Goal: Information Seeking & Learning: Learn about a topic

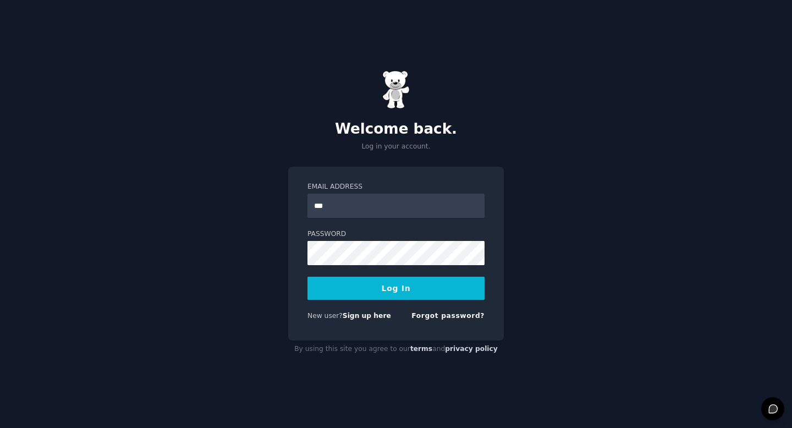
type input "**********"
click at [377, 316] on link "Sign up here" at bounding box center [367, 316] width 48 height 8
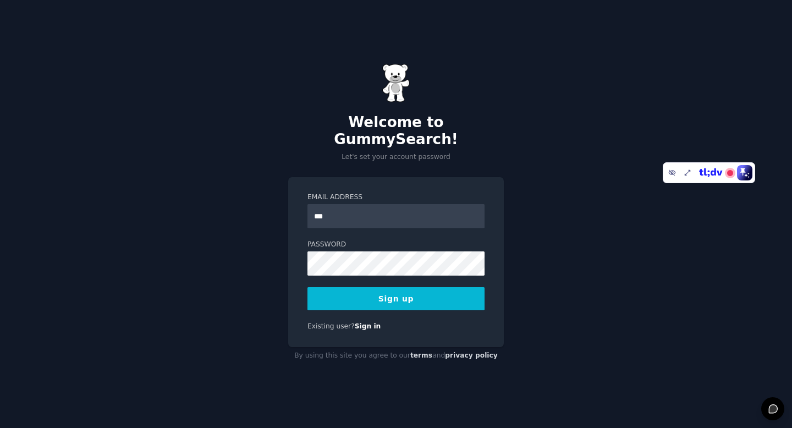
type input "**********"
click at [378, 292] on button "Sign up" at bounding box center [395, 298] width 177 height 23
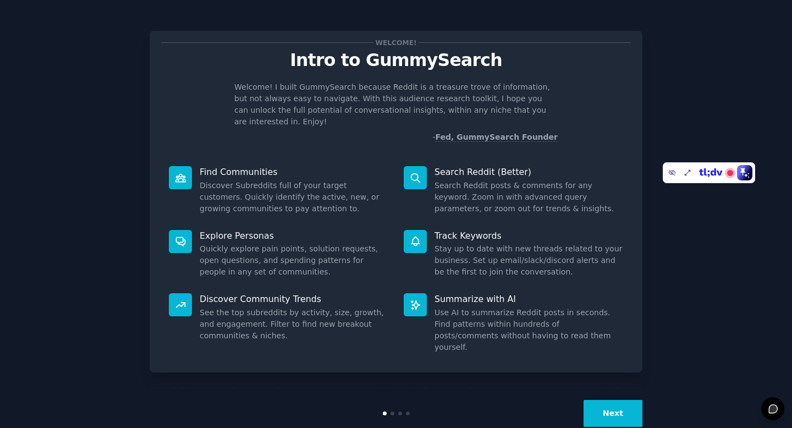
click at [627, 400] on button "Next" at bounding box center [612, 413] width 59 height 27
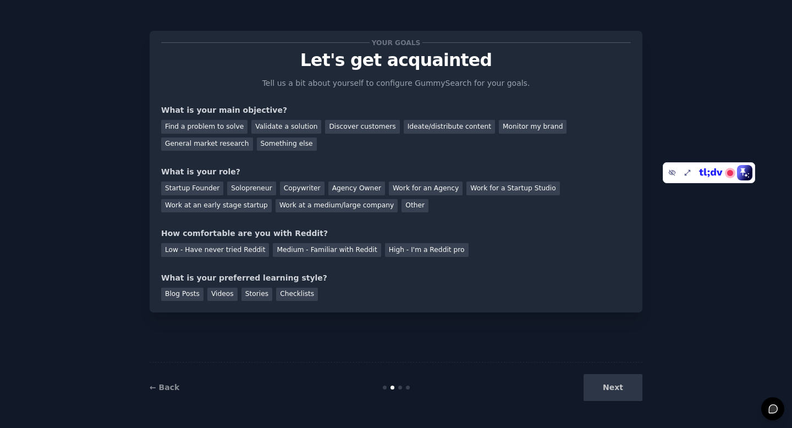
click at [622, 390] on div "Next" at bounding box center [560, 387] width 164 height 27
click at [606, 389] on div "Next" at bounding box center [560, 387] width 164 height 27
click at [614, 387] on div "Next" at bounding box center [560, 387] width 164 height 27
click at [218, 128] on div "Find a problem to solve" at bounding box center [204, 127] width 86 height 14
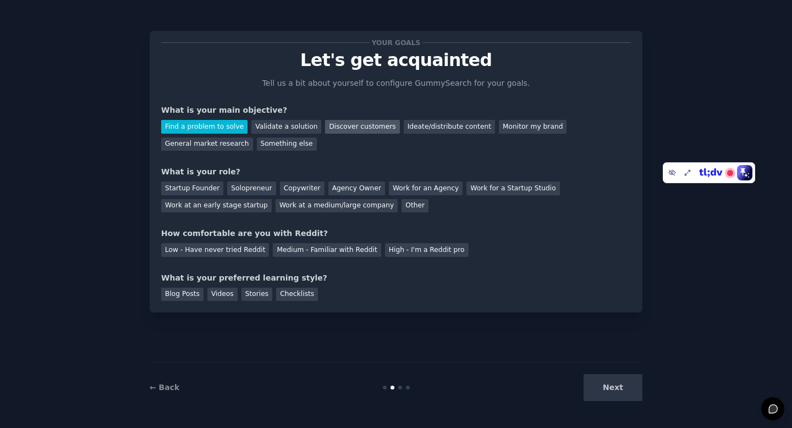
click at [334, 129] on div "Discover customers" at bounding box center [362, 127] width 74 height 14
click at [215, 123] on div "Find a problem to solve" at bounding box center [204, 127] width 86 height 14
click at [222, 141] on div "General market research" at bounding box center [207, 144] width 92 height 14
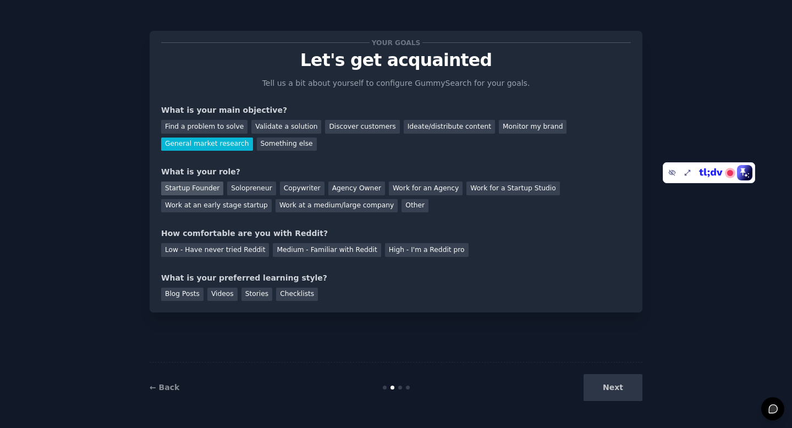
click at [195, 186] on div "Startup Founder" at bounding box center [192, 188] width 62 height 14
click at [313, 253] on div "Medium - Familiar with Reddit" at bounding box center [327, 250] width 108 height 14
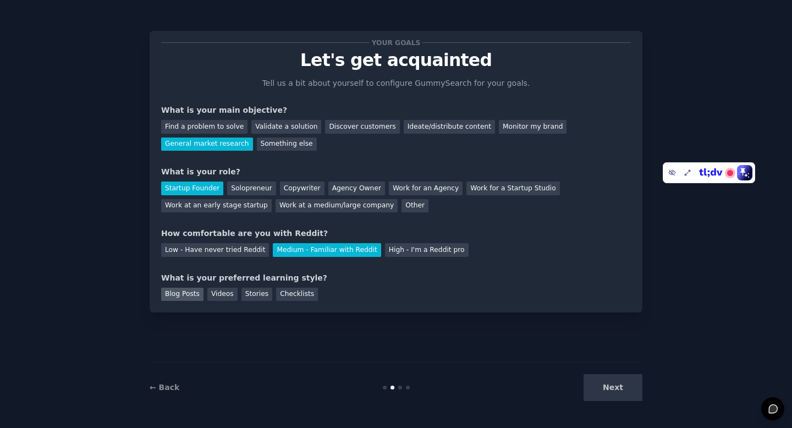
click at [193, 296] on div "Blog Posts" at bounding box center [182, 295] width 42 height 14
click at [218, 294] on div "Videos" at bounding box center [222, 295] width 30 height 14
click at [177, 289] on div "Blog Posts" at bounding box center [182, 295] width 42 height 14
click at [607, 393] on button "Next" at bounding box center [612, 387] width 59 height 27
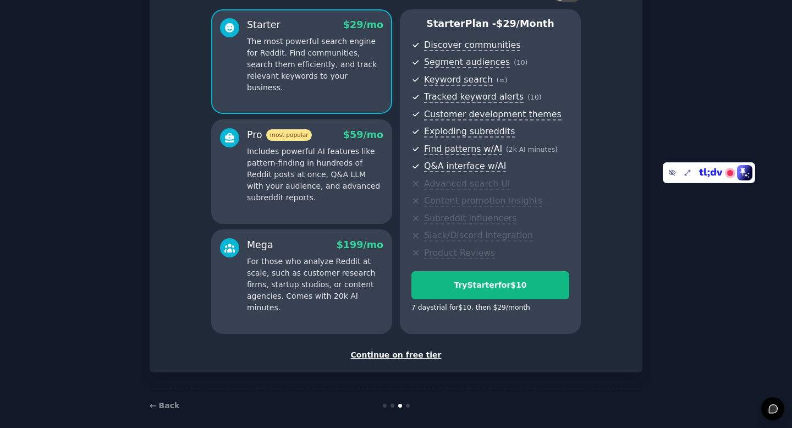
scroll to position [100, 0]
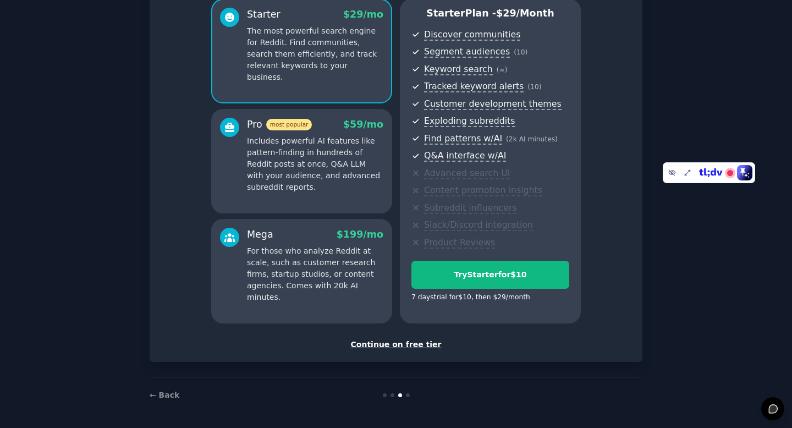
click at [407, 344] on div "Continue on free tier" at bounding box center [396, 345] width 470 height 12
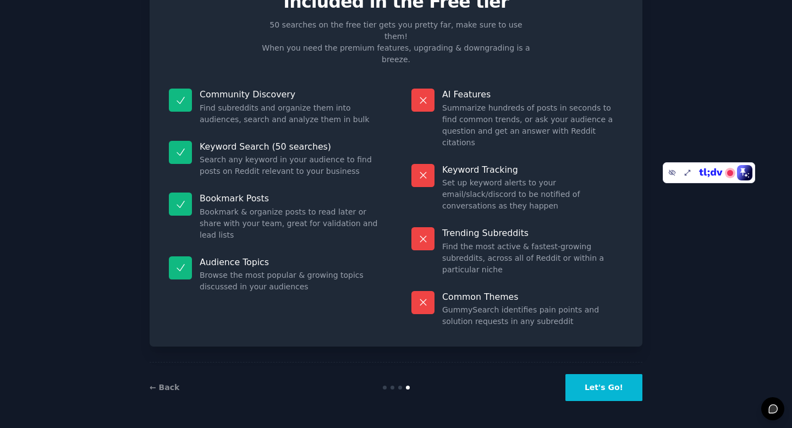
scroll to position [1, 0]
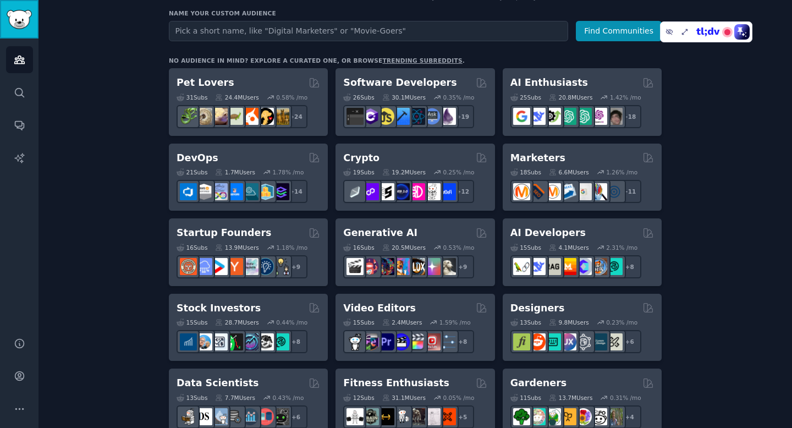
scroll to position [168, 0]
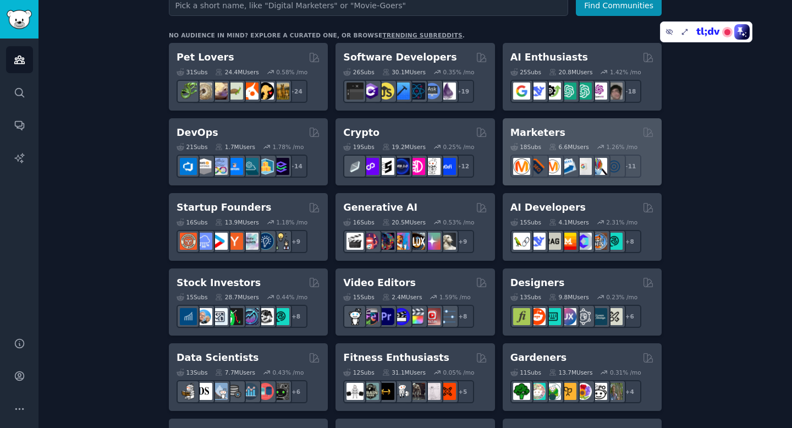
click at [543, 127] on h2 "Marketers" at bounding box center [537, 133] width 55 height 14
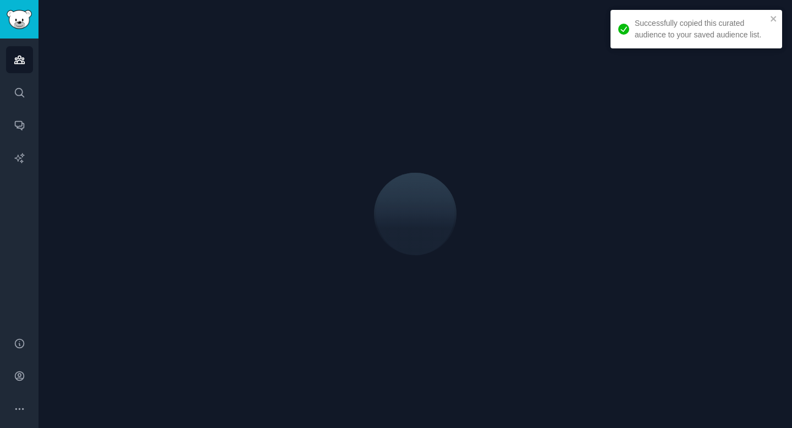
click at [768, 21] on div "Successfully copied this curated audience to your saved audience list." at bounding box center [692, 29] width 155 height 30
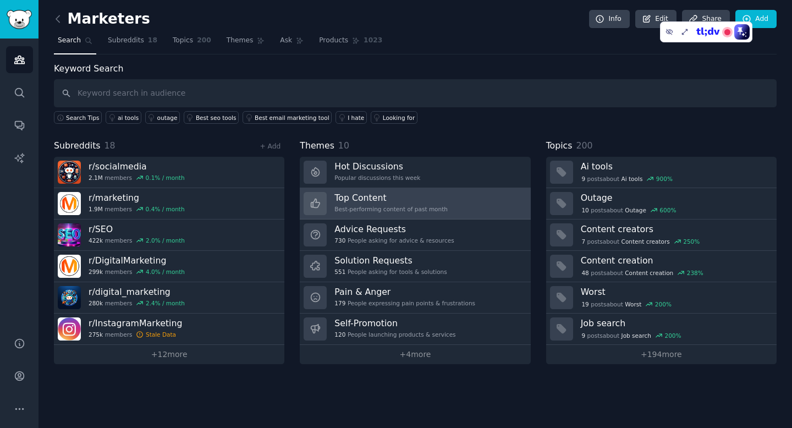
click at [463, 200] on link "Top Content Best-performing content of past month" at bounding box center [415, 203] width 230 height 31
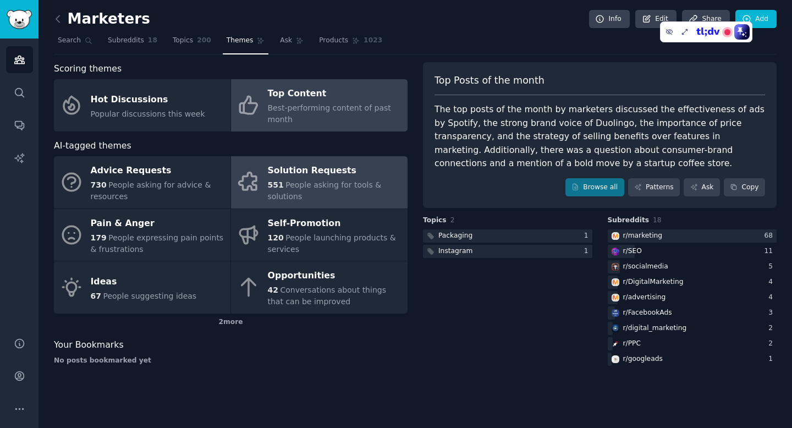
click at [292, 195] on span "People asking for tools & solutions" at bounding box center [325, 190] width 114 height 20
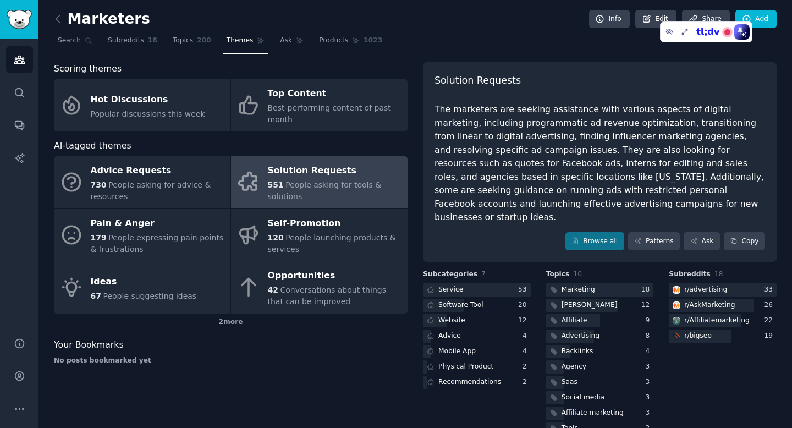
scroll to position [11, 0]
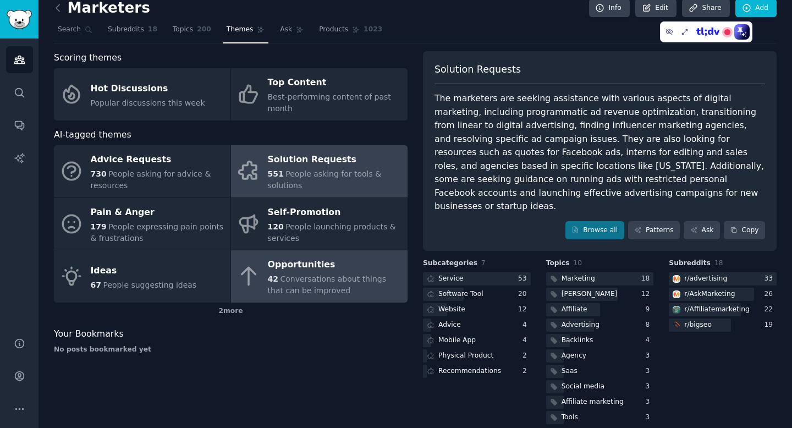
click at [301, 264] on div "Opportunities" at bounding box center [335, 265] width 134 height 18
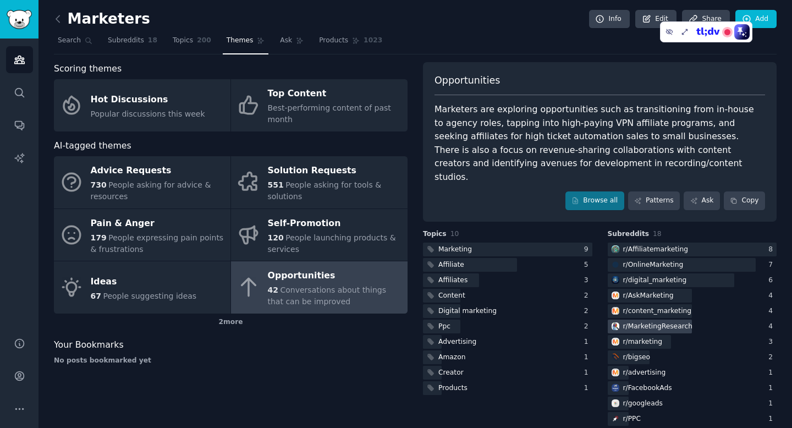
scroll to position [1, 0]
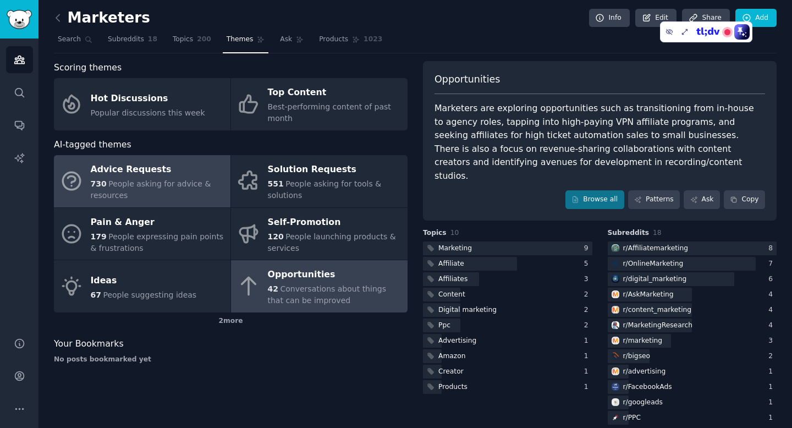
click at [136, 182] on span "People asking for advice & resources" at bounding box center [151, 189] width 120 height 20
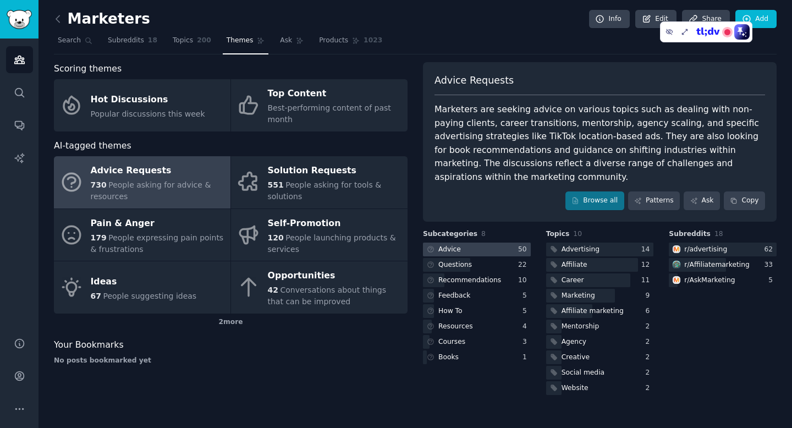
click at [489, 251] on div at bounding box center [477, 249] width 108 height 14
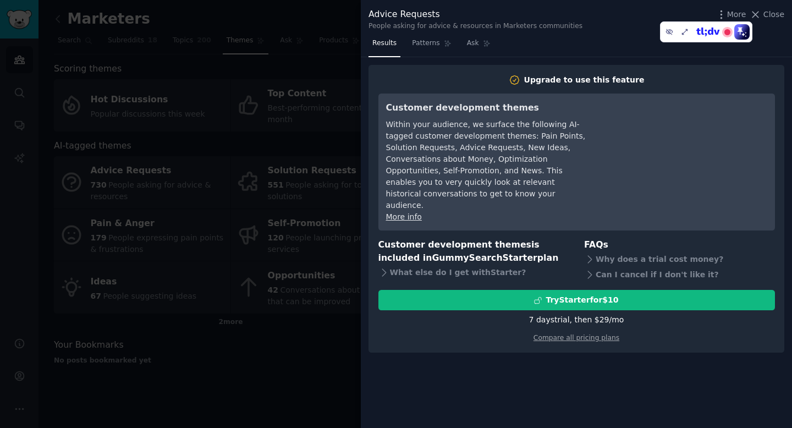
click at [359, 150] on div at bounding box center [396, 214] width 792 height 428
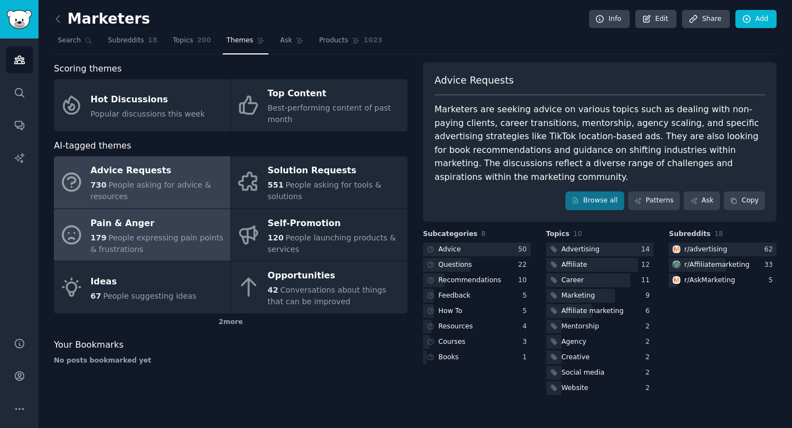
click at [162, 240] on span "People expressing pain points & frustrations" at bounding box center [157, 243] width 133 height 20
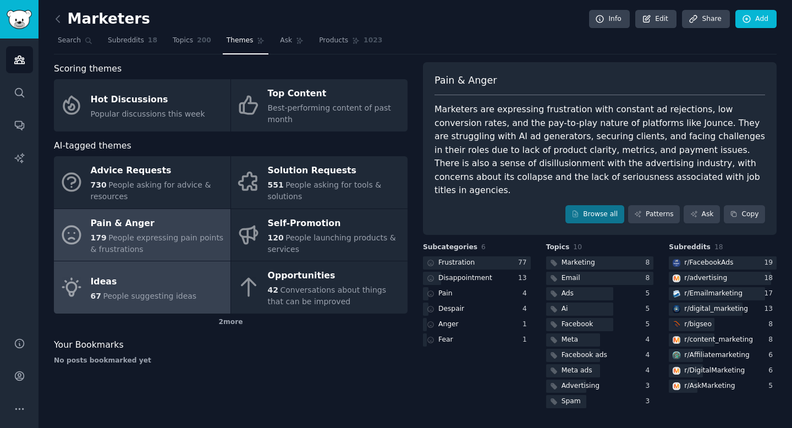
click at [137, 297] on span "People suggesting ideas" at bounding box center [149, 295] width 93 height 9
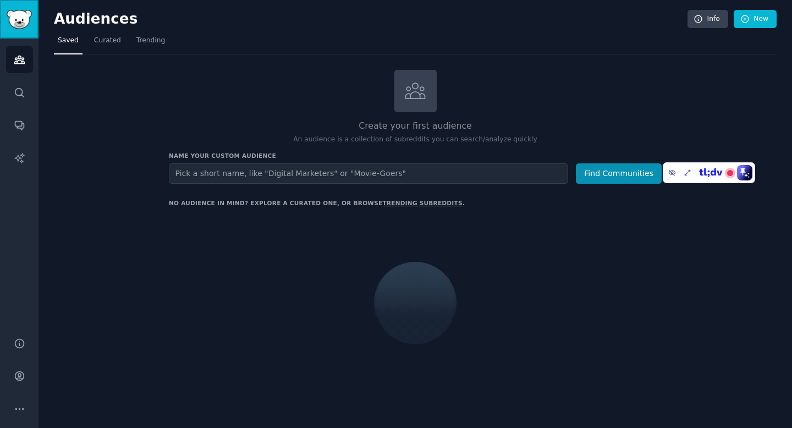
click at [19, 24] on img "Sidebar" at bounding box center [19, 19] width 25 height 19
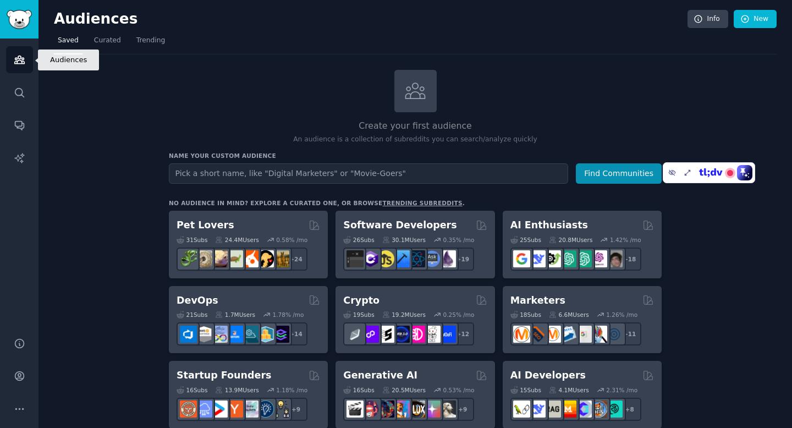
click at [18, 64] on icon "Sidebar" at bounding box center [20, 60] width 12 height 12
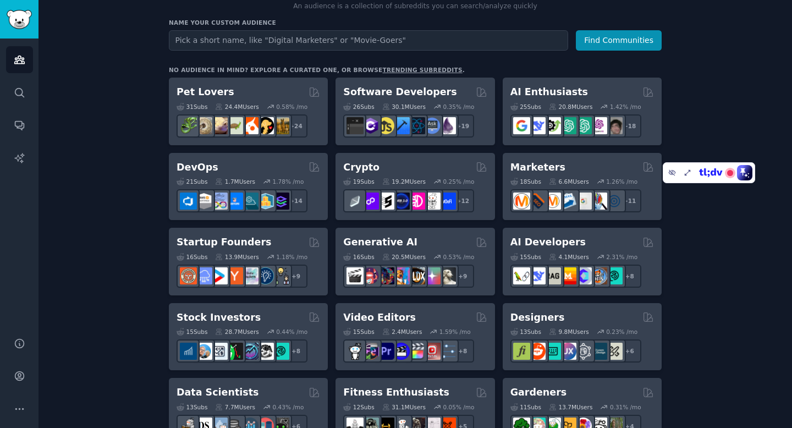
scroll to position [161, 0]
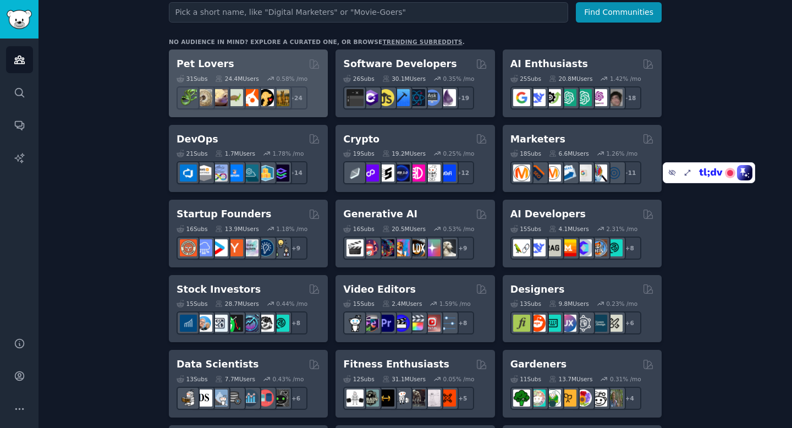
click at [267, 67] on div "Pet Lovers" at bounding box center [249, 64] width 144 height 14
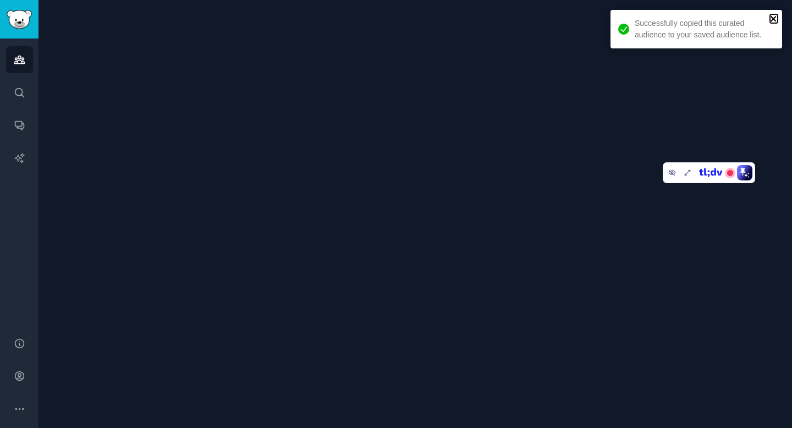
click at [772, 20] on icon "close" at bounding box center [772, 18] width 5 height 5
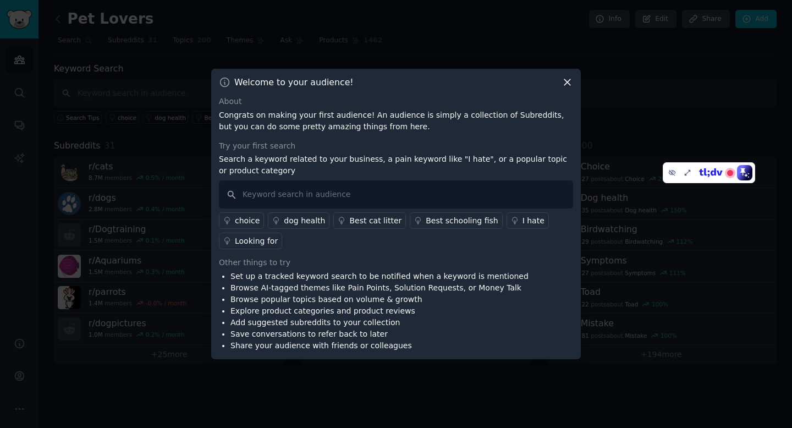
click at [568, 82] on icon at bounding box center [567, 82] width 12 height 12
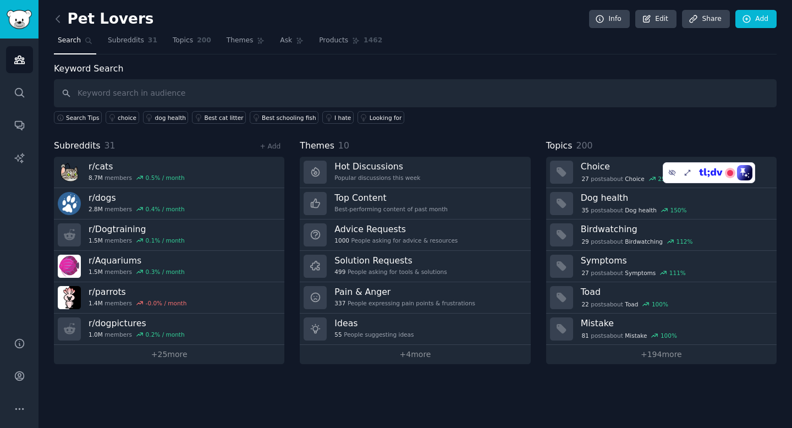
drag, startPoint x: 681, startPoint y: 167, endPoint x: 683, endPoint y: 104, distance: 62.2
click at [683, 103] on body "Audiences Search Conversations AI Reports Help Account More Pet Lovers Info Edi…" at bounding box center [396, 214] width 792 height 428
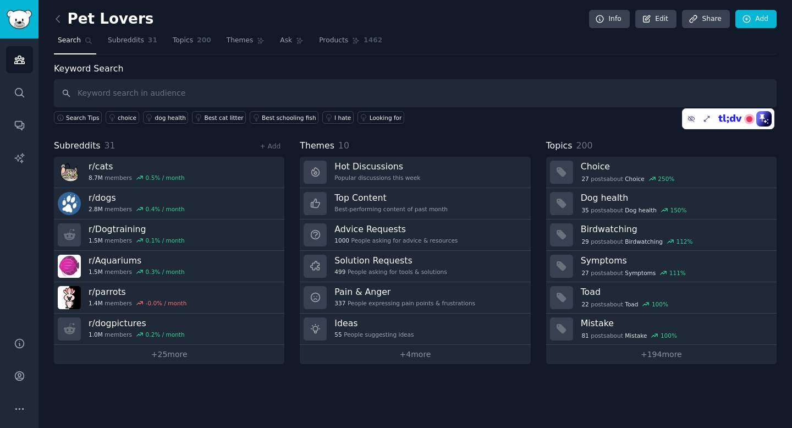
drag, startPoint x: 720, startPoint y: 172, endPoint x: 740, endPoint y: 118, distance: 56.7
click at [740, 118] on icon at bounding box center [738, 119] width 6 height 5
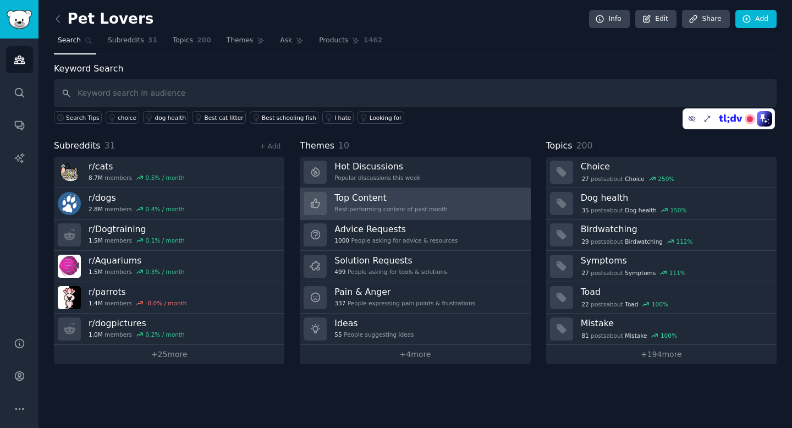
click at [442, 192] on h3 "Top Content" at bounding box center [390, 198] width 113 height 12
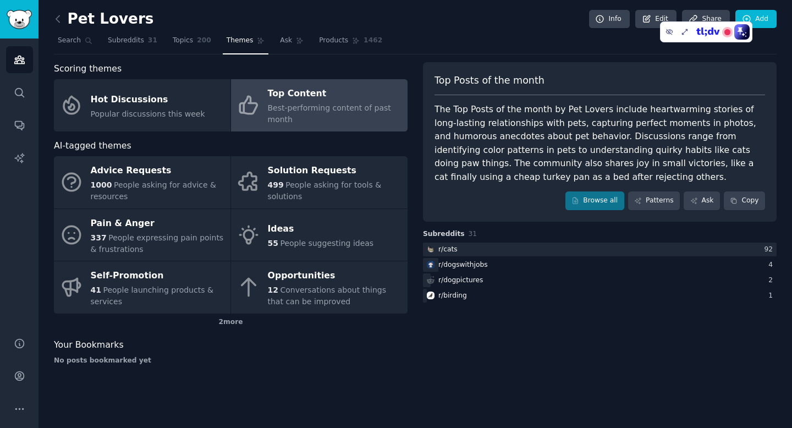
drag, startPoint x: 738, startPoint y: 115, endPoint x: 715, endPoint y: 29, distance: 89.2
click at [715, 29] on icon at bounding box center [708, 31] width 25 height 9
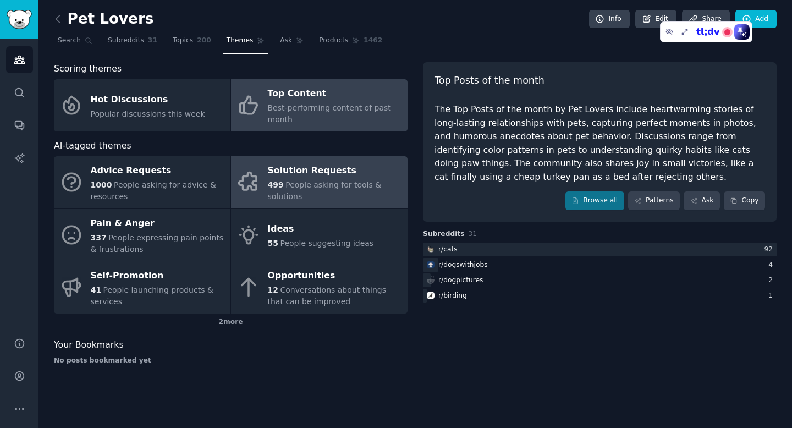
click at [329, 195] on div "499 People asking for tools & solutions" at bounding box center [335, 190] width 134 height 23
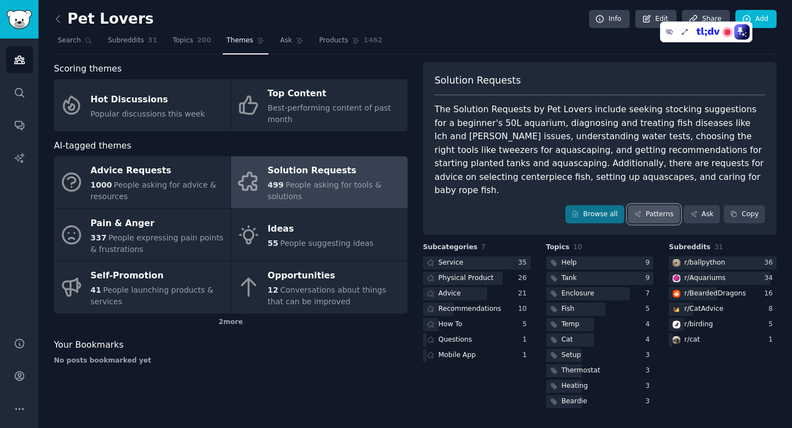
click at [645, 205] on link "Patterns" at bounding box center [654, 214] width 52 height 19
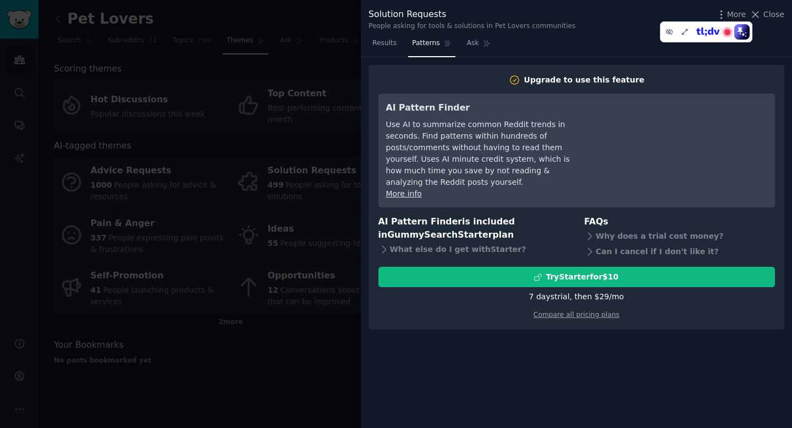
click at [306, 154] on div at bounding box center [396, 214] width 792 height 428
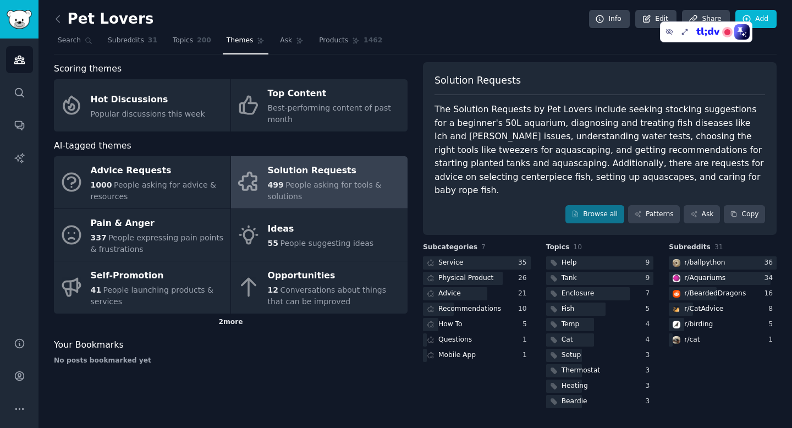
click at [232, 330] on div "2 more" at bounding box center [231, 322] width 354 height 18
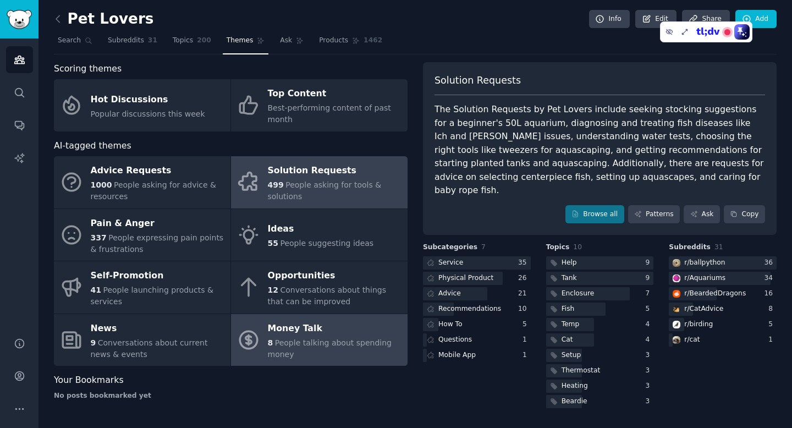
click at [324, 357] on div "8 People talking about spending money" at bounding box center [335, 348] width 134 height 23
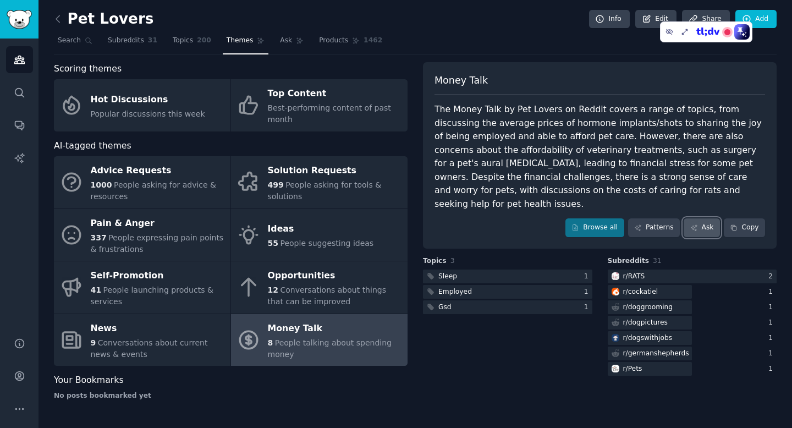
click at [700, 218] on link "Ask" at bounding box center [701, 227] width 36 height 19
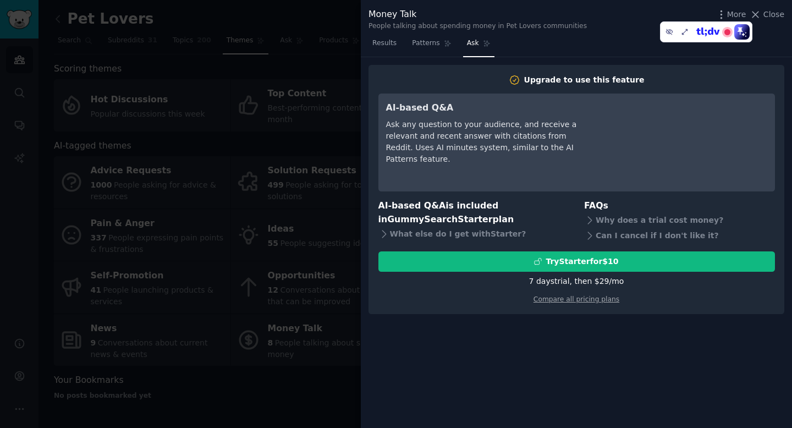
click at [335, 172] on div at bounding box center [396, 214] width 792 height 428
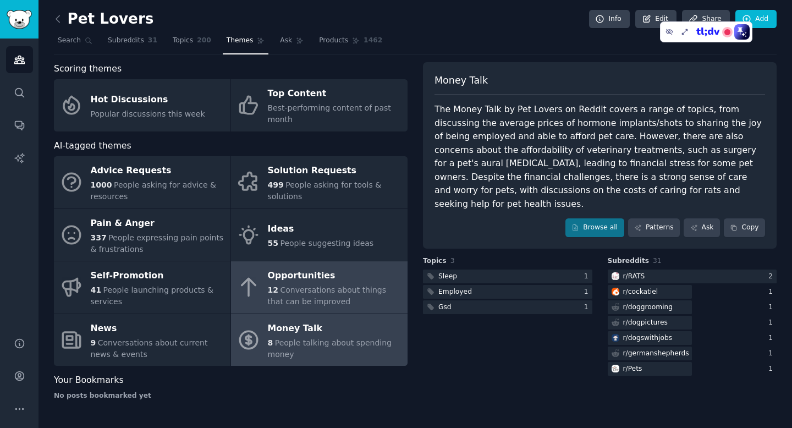
click at [280, 287] on span "Conversations about things that can be improved" at bounding box center [327, 295] width 118 height 20
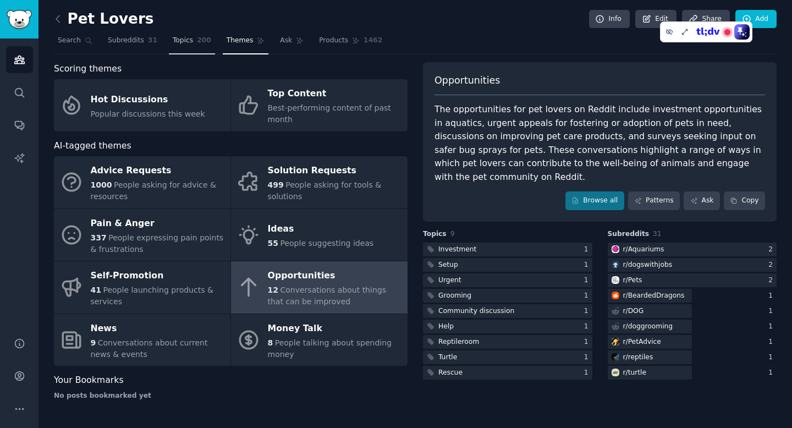
click at [186, 38] on span "Topics" at bounding box center [183, 41] width 20 height 10
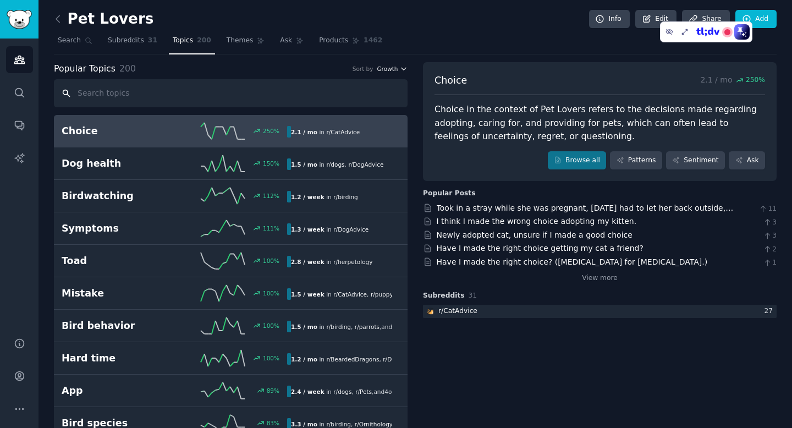
click at [400, 70] on icon "button" at bounding box center [404, 69] width 8 height 8
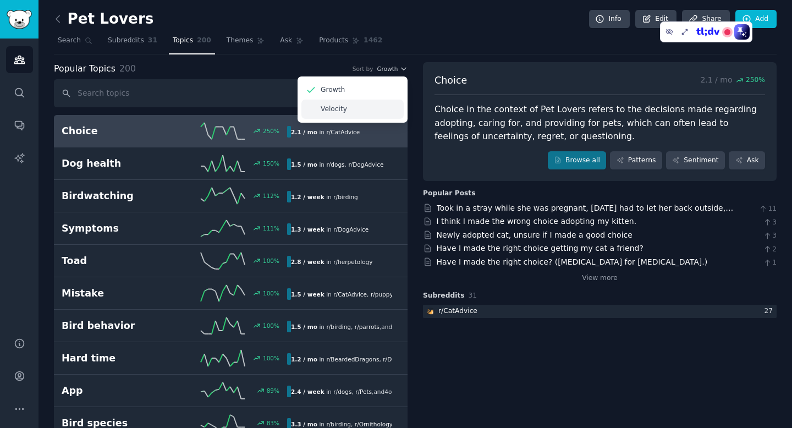
click at [344, 106] on p "Velocity" at bounding box center [334, 109] width 26 height 10
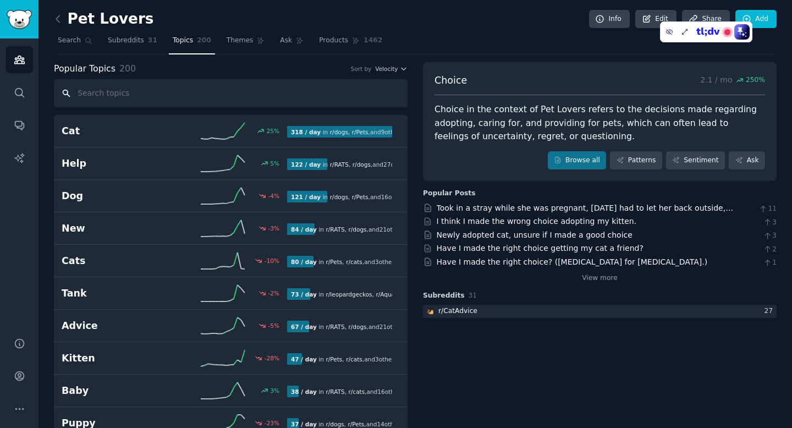
click at [390, 80] on input "text" at bounding box center [231, 93] width 354 height 28
click at [391, 73] on div "Popular Topics 200 Sort by Velocity" at bounding box center [231, 69] width 354 height 14
click at [393, 66] on span "Velocity" at bounding box center [386, 69] width 23 height 8
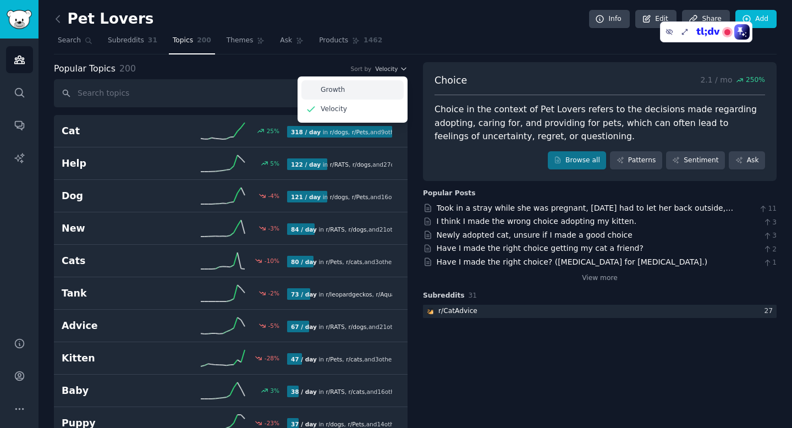
click at [334, 89] on p "Growth" at bounding box center [333, 90] width 24 height 10
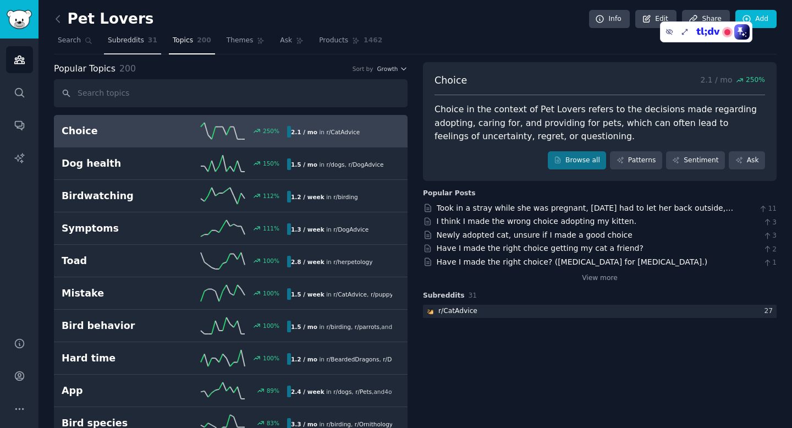
click at [129, 41] on span "Subreddits" at bounding box center [126, 41] width 36 height 10
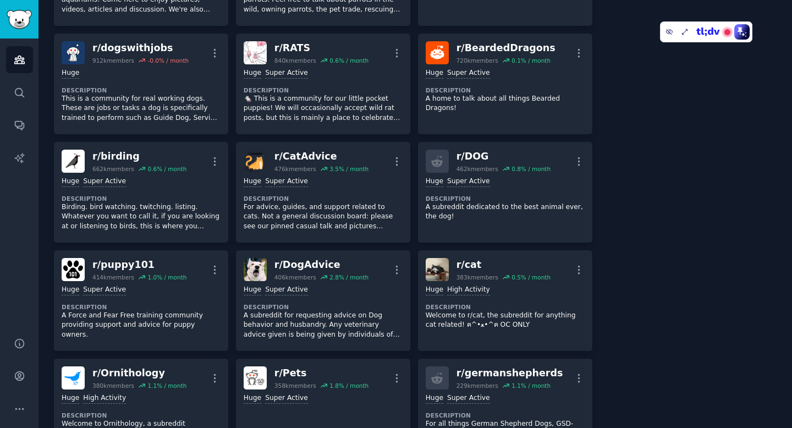
scroll to position [275, 0]
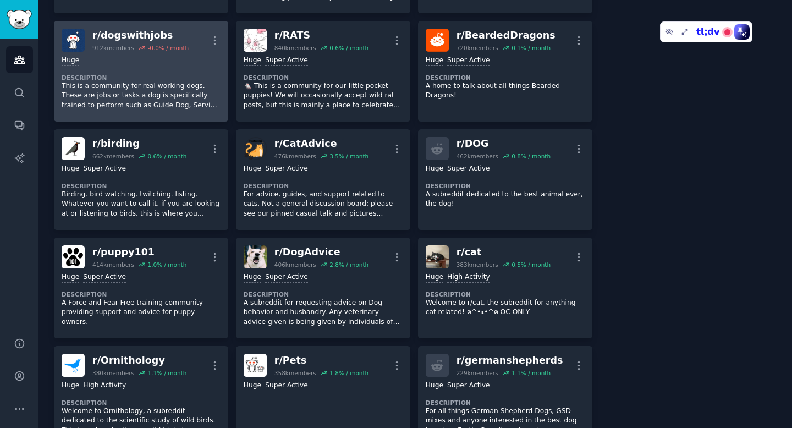
click at [144, 95] on p "This is a community for real working dogs. These are jobs or tasks a dog is spe…" at bounding box center [141, 95] width 159 height 29
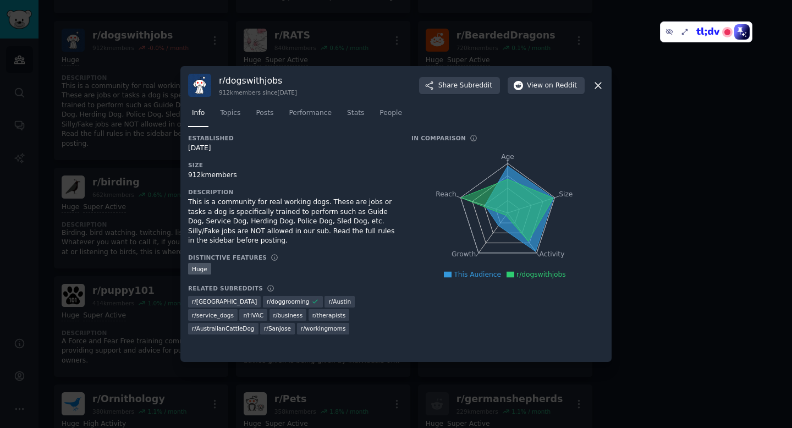
click at [696, 241] on div at bounding box center [396, 214] width 792 height 428
